Goal: Browse casually

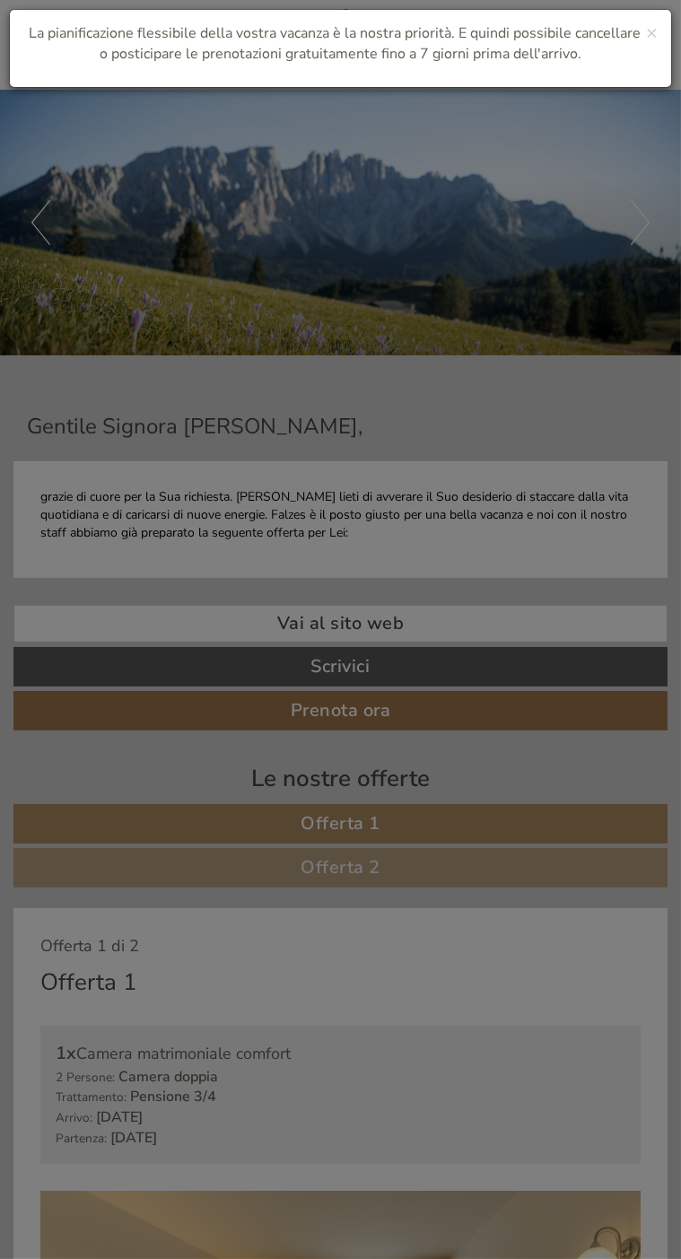
click at [372, 835] on div "× La pianificazione flessibile della vostra vacanza è la nostra priorità. E qui…" at bounding box center [340, 629] width 681 height 1259
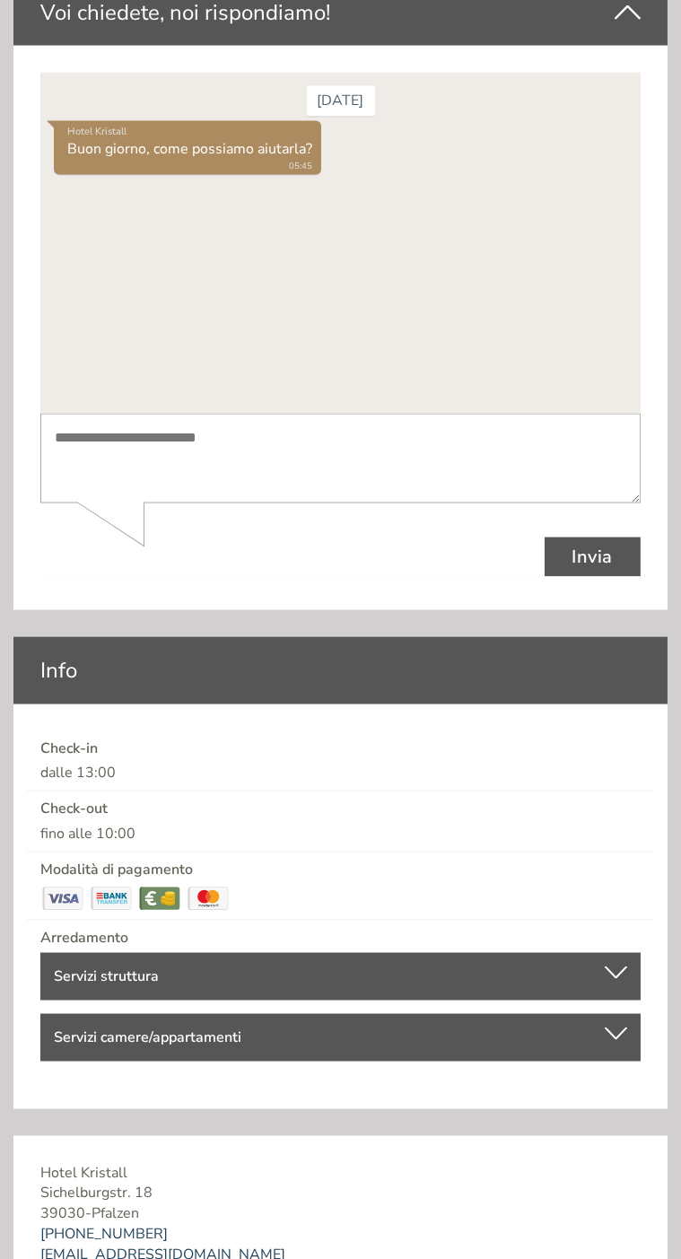
scroll to position [6046, 0]
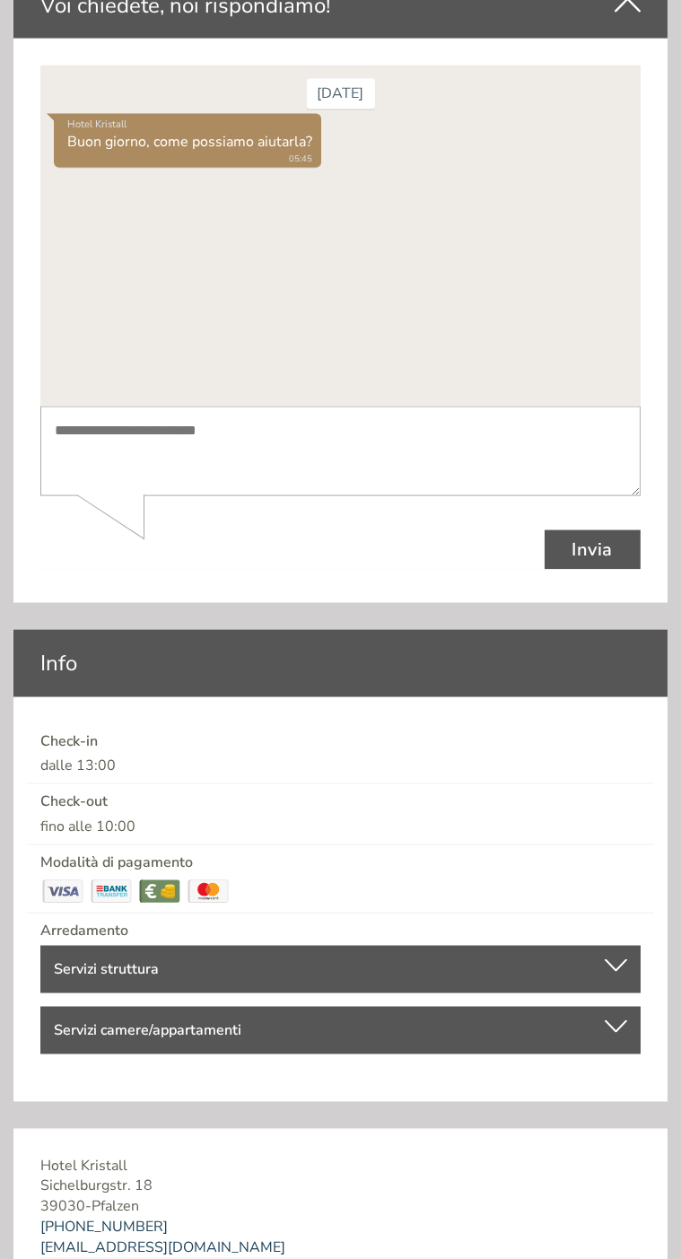
click at [619, 959] on div at bounding box center [616, 965] width 22 height 13
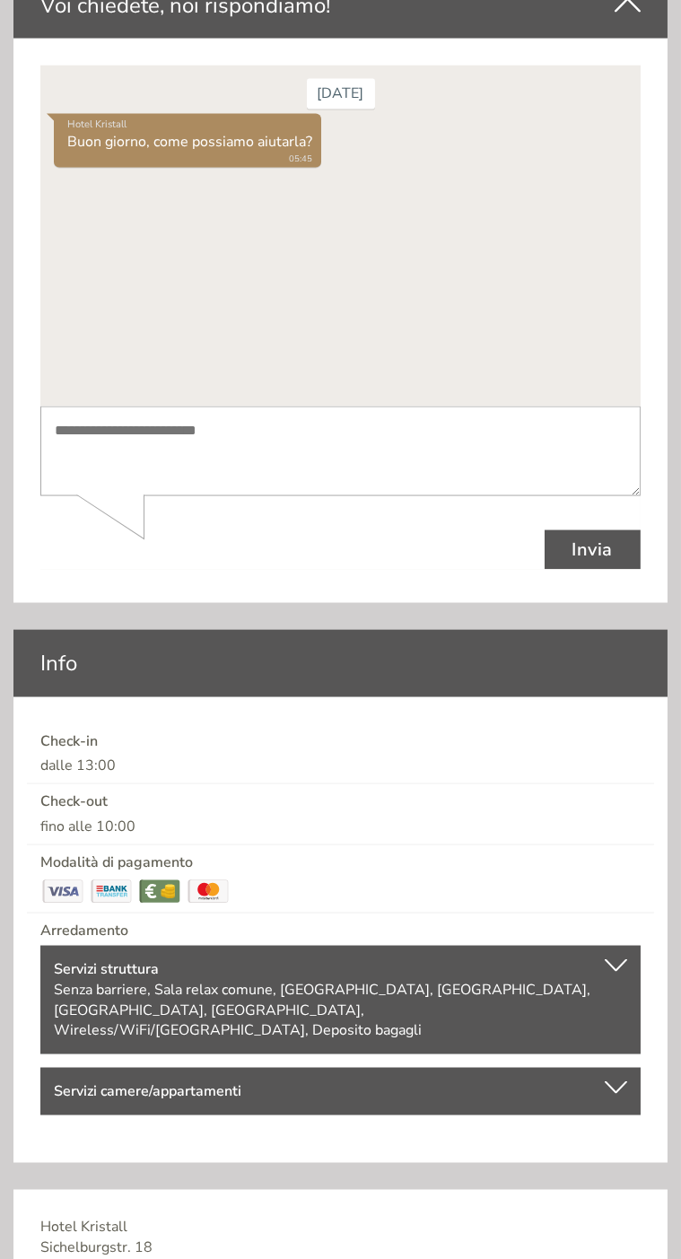
click at [623, 1081] on div at bounding box center [616, 1087] width 22 height 13
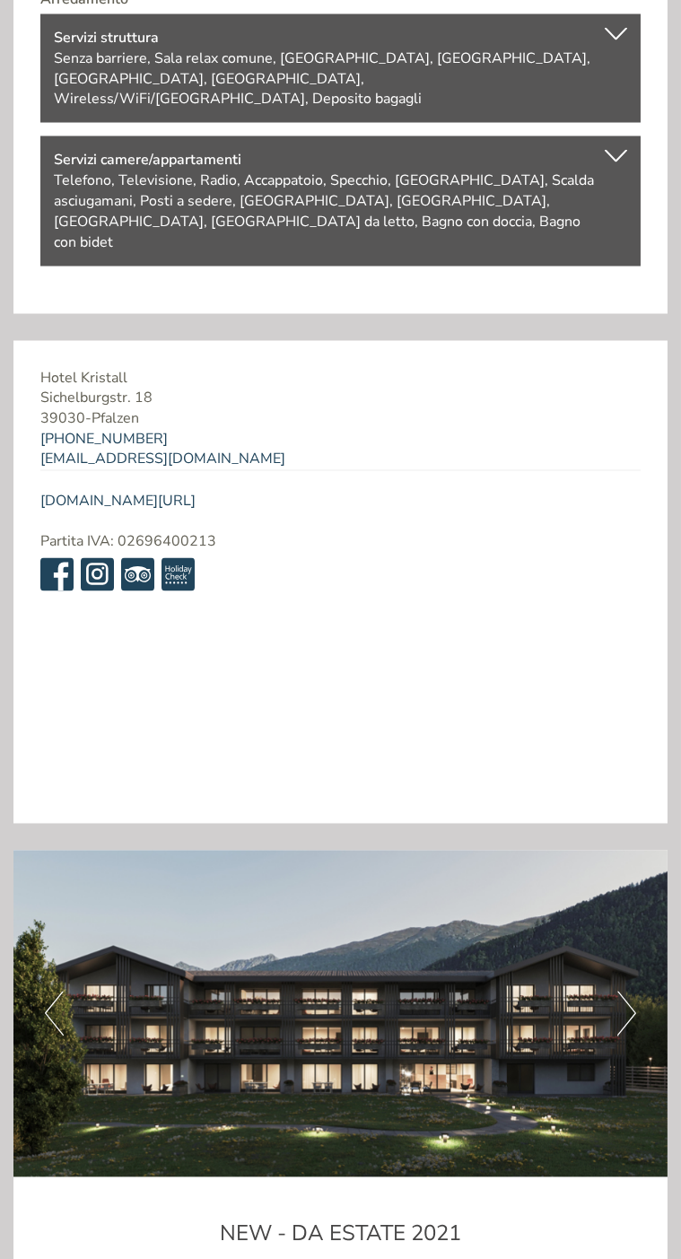
scroll to position [6978, 0]
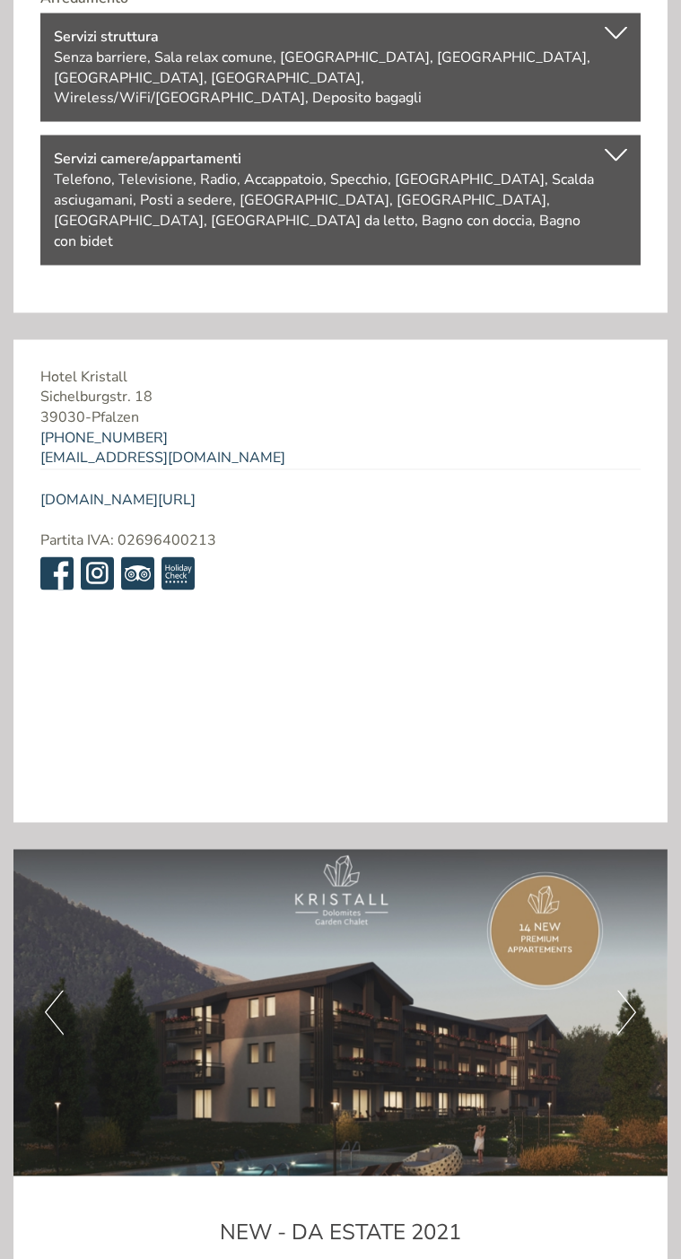
click at [643, 929] on img at bounding box center [340, 1014] width 654 height 328
click at [657, 932] on img at bounding box center [340, 1014] width 654 height 328
click at [638, 940] on img at bounding box center [340, 1014] width 654 height 328
click at [639, 941] on img at bounding box center [340, 1014] width 654 height 328
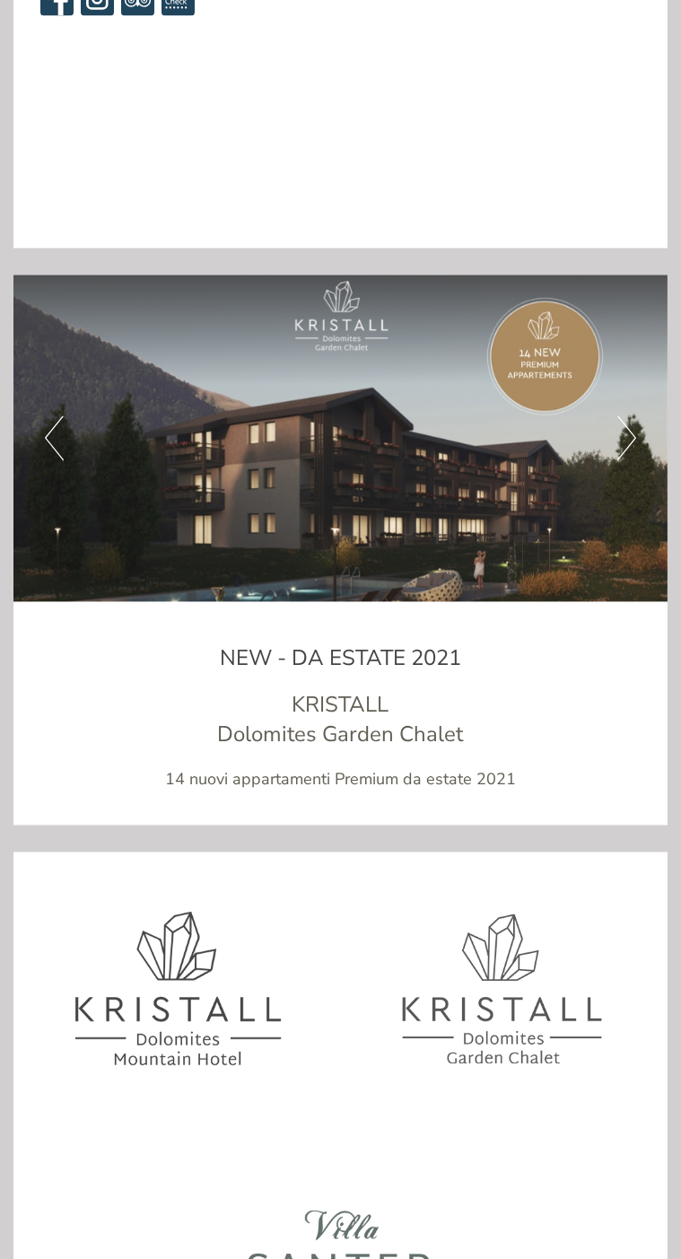
scroll to position [7561, 0]
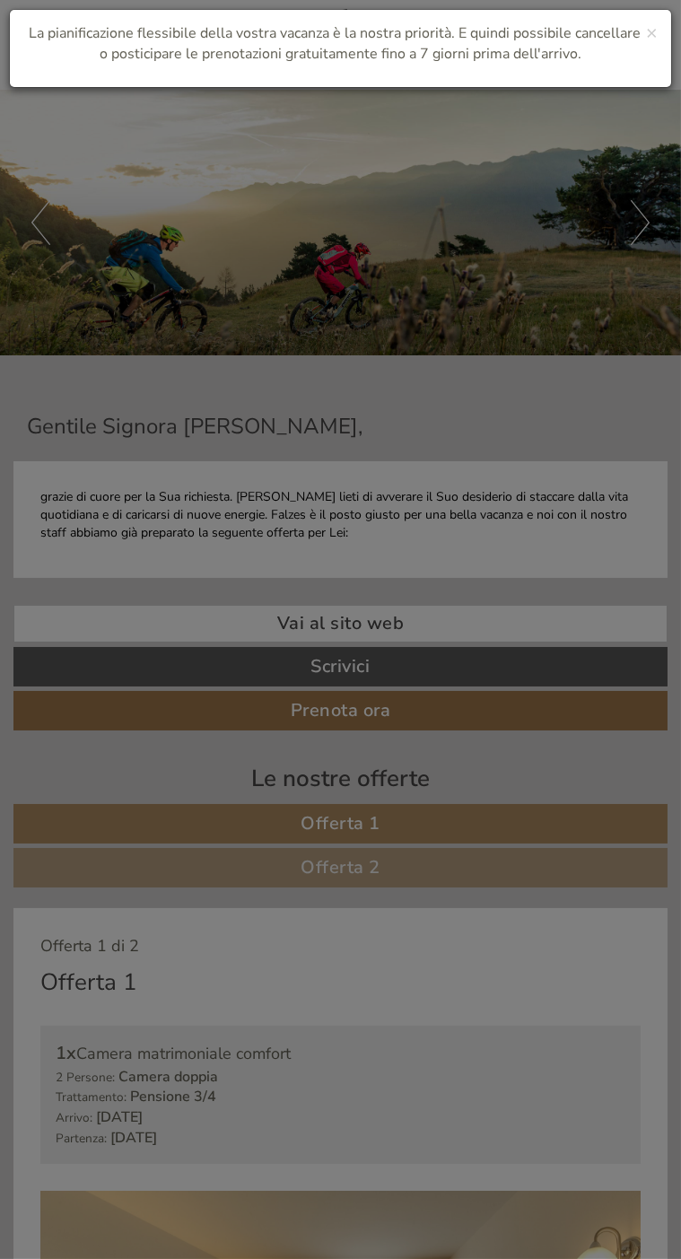
click at [379, 815] on div "× La pianificazione flessibile della vostra vacanza è la nostra priorità. E qui…" at bounding box center [340, 629] width 681 height 1259
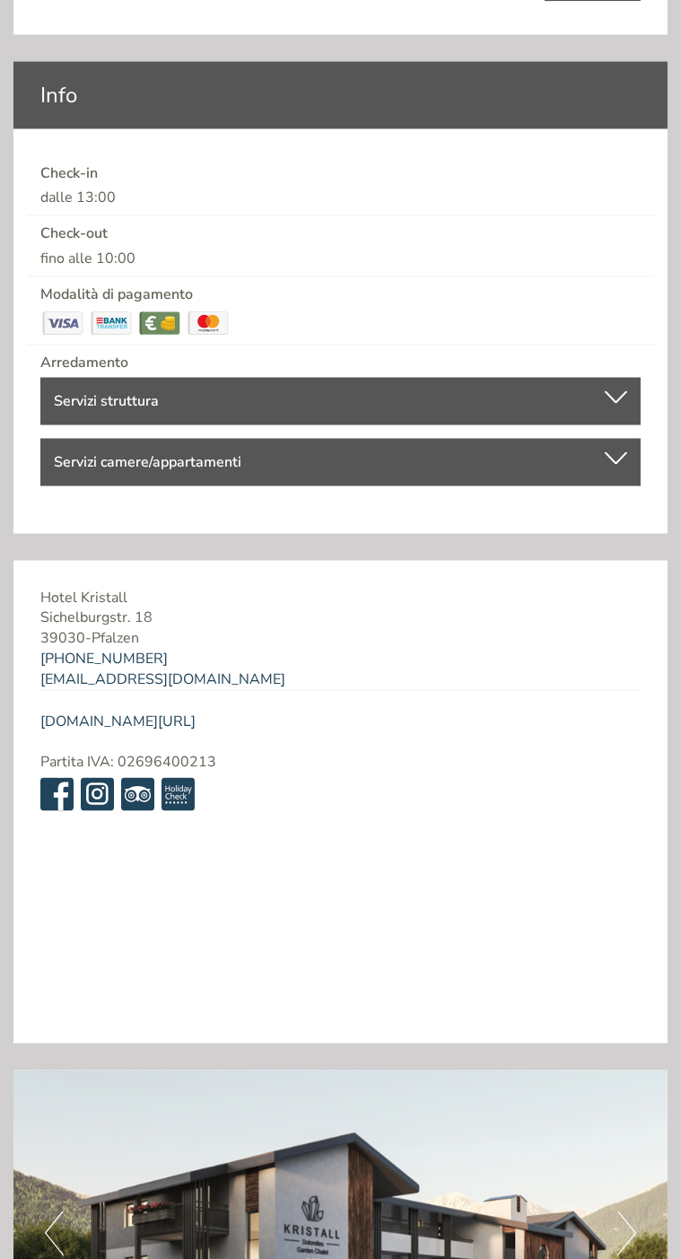
scroll to position [6643, 0]
